Goal: Task Accomplishment & Management: Use online tool/utility

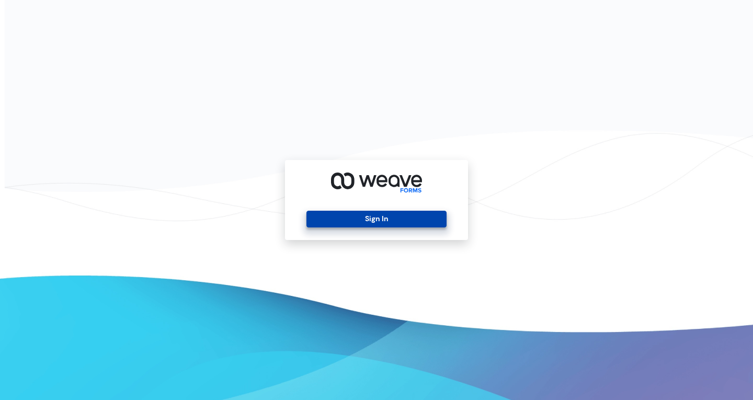
click at [374, 223] on button "Sign In" at bounding box center [376, 219] width 140 height 17
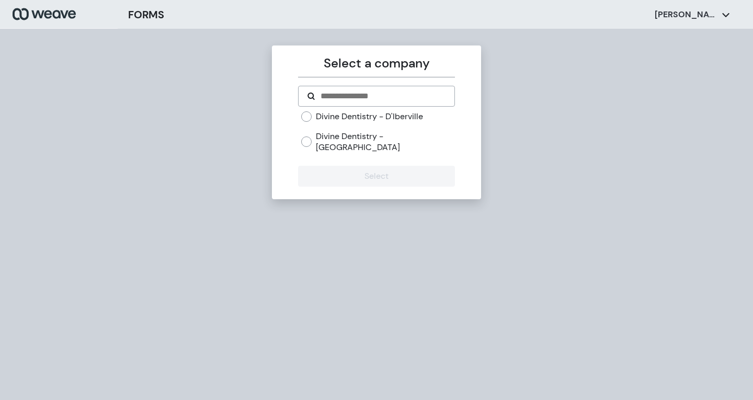
click at [393, 139] on label "Divine Dentistry - Gulfport" at bounding box center [385, 142] width 139 height 22
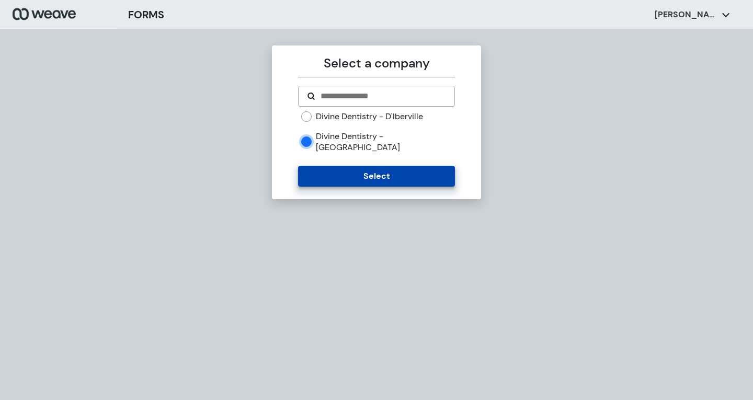
click at [349, 166] on button "Select" at bounding box center [376, 176] width 156 height 21
